Goal: Task Accomplishment & Management: Manage account settings

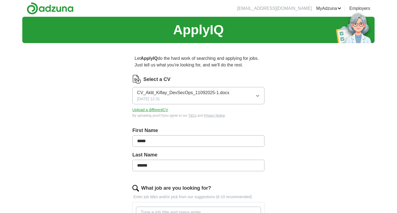
click at [259, 96] on icon "button" at bounding box center [257, 96] width 4 height 4
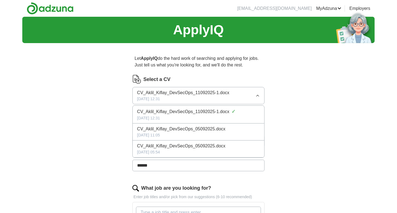
click at [294, 113] on div "ApplyIQ Let ApplyIQ do the hard work of searching and applying for jobs. Just t…" at bounding box center [198, 203] width 352 height 372
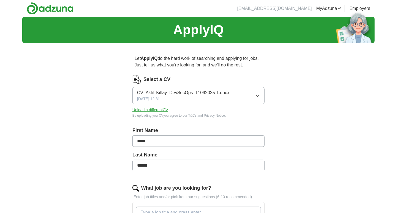
click at [154, 111] on button "Upload a different CV" at bounding box center [150, 110] width 36 height 6
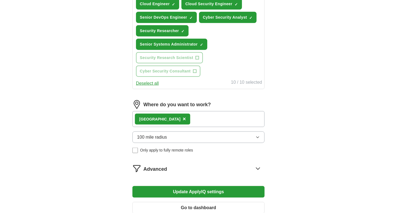
scroll to position [292, 0]
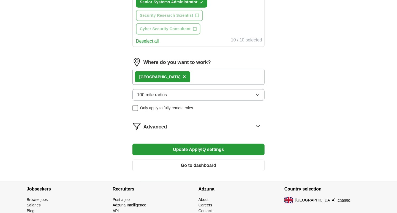
click at [260, 92] on button "100 mile radius" at bounding box center [198, 95] width 132 height 12
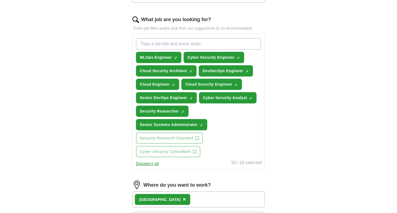
scroll to position [160, 0]
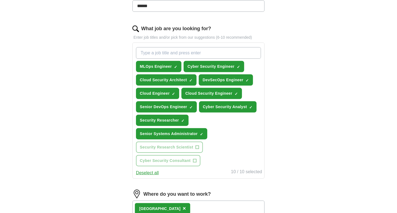
click at [322, 116] on div "ApplyIQ Let ApplyIQ do the hard work of searching and applying for jobs. Just t…" at bounding box center [198, 85] width 352 height 456
click at [0, 0] on span "×" at bounding box center [0, 0] width 0 height 0
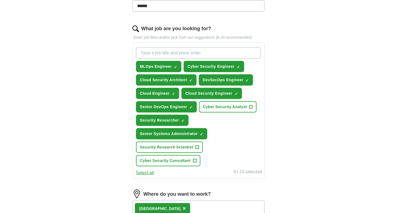
click at [196, 145] on span "+" at bounding box center [196, 147] width 3 height 4
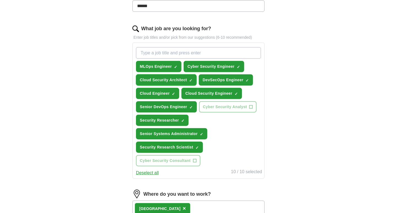
click at [0, 0] on span "×" at bounding box center [0, 0] width 0 height 0
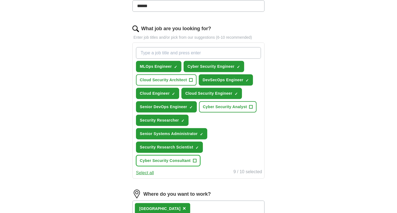
click at [194, 159] on span "+" at bounding box center [194, 161] width 3 height 4
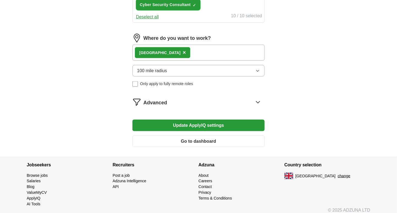
scroll to position [318, 0]
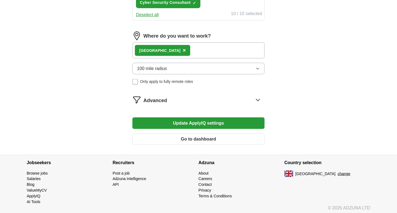
click at [204, 120] on button "Update ApplyIQ settings" at bounding box center [198, 124] width 132 height 12
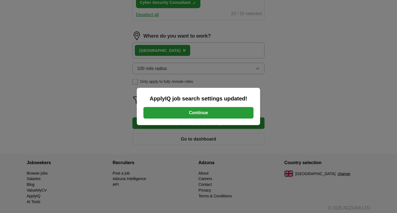
click at [229, 113] on button "Continue" at bounding box center [198, 113] width 110 height 12
